Goal: Communication & Community: Answer question/provide support

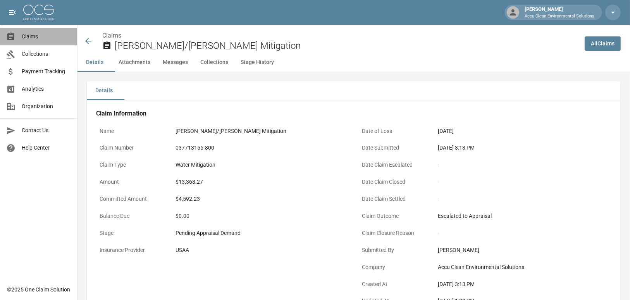
click at [34, 36] on span "Claims" at bounding box center [46, 37] width 49 height 8
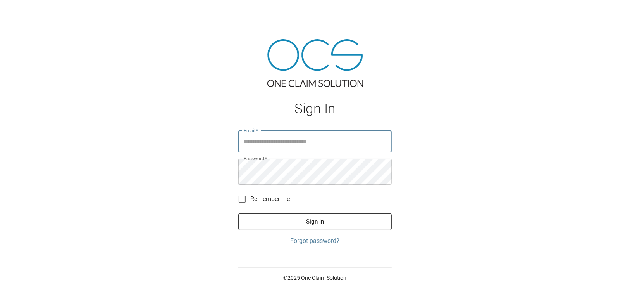
type input "**********"
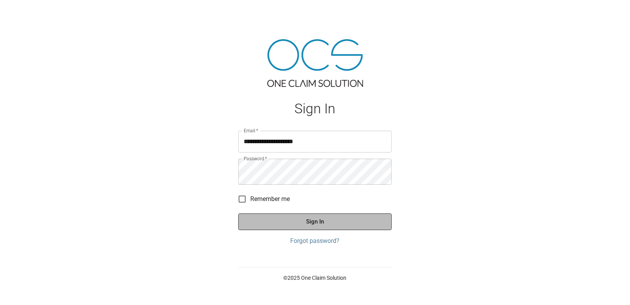
click at [328, 229] on button "Sign In" at bounding box center [314, 221] width 153 height 16
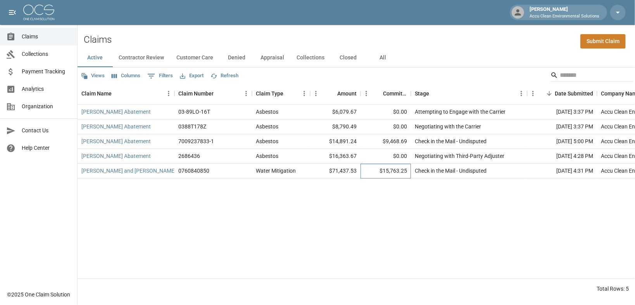
click at [378, 178] on div "$15,763.25" at bounding box center [385, 170] width 50 height 15
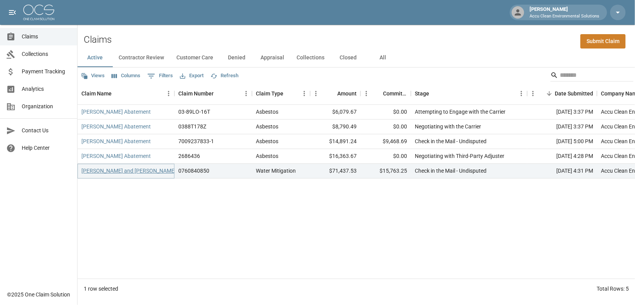
click at [136, 174] on link "Strong, Walt and Sarah" at bounding box center [128, 171] width 95 height 8
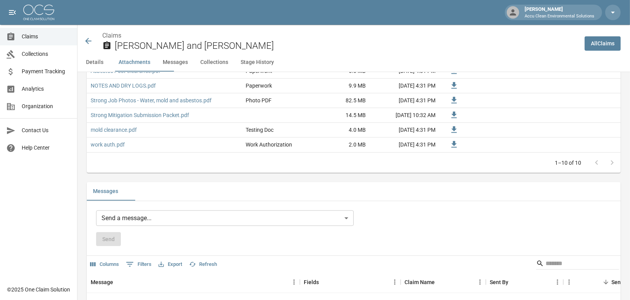
scroll to position [620, 0]
click at [36, 36] on span "Claims" at bounding box center [46, 37] width 49 height 8
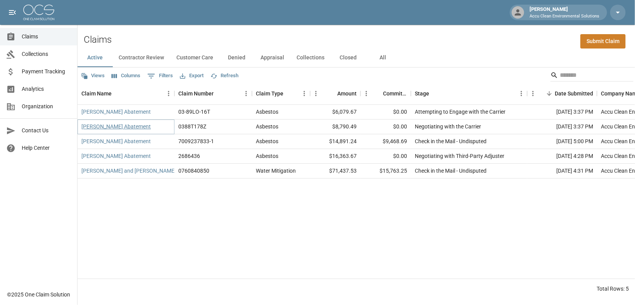
click at [145, 130] on link "Matt Martinez Abatement" at bounding box center [115, 126] width 69 height 8
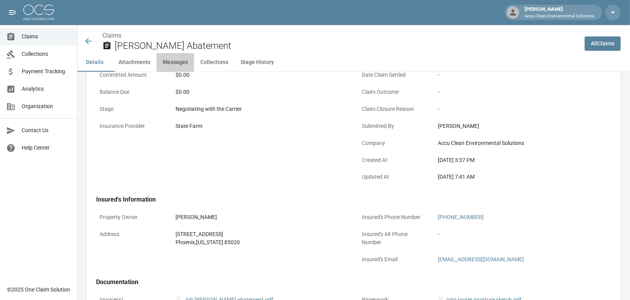
click at [194, 72] on button "Messages" at bounding box center [176, 62] width 38 height 19
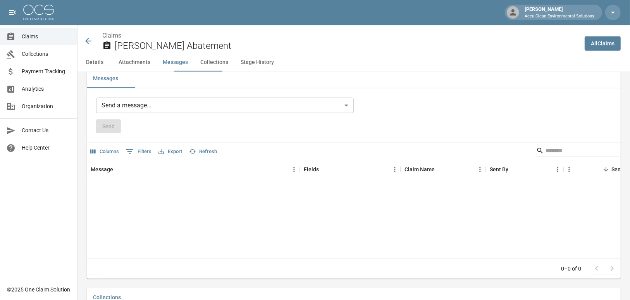
scroll to position [689, 0]
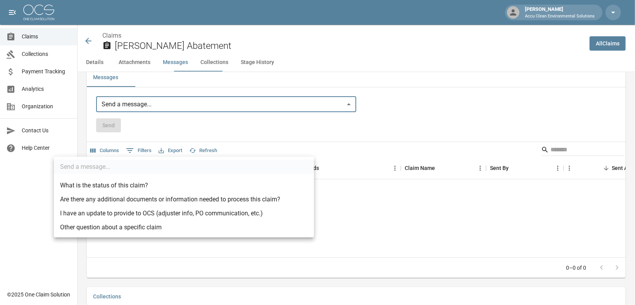
click at [268, 220] on li "I have an update to provide to OCS (adjuster info, PO communication, etc.)" at bounding box center [184, 213] width 260 height 14
type input "**********"
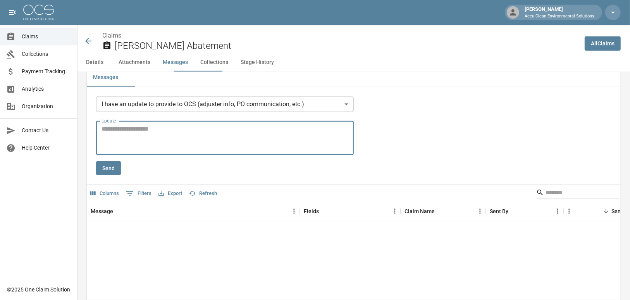
click at [120, 151] on textarea "Update" at bounding box center [225, 137] width 247 height 27
type textarea "**********"
click at [114, 176] on button "Send" at bounding box center [108, 168] width 25 height 14
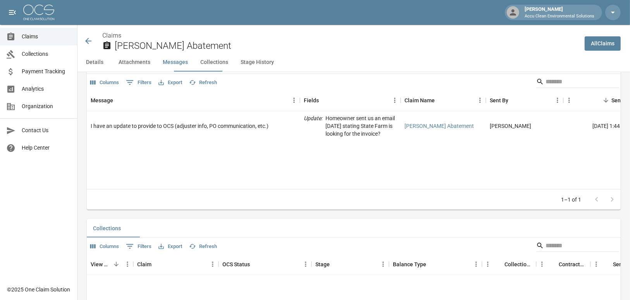
scroll to position [782, 0]
